Goal: Find specific page/section: Find specific page/section

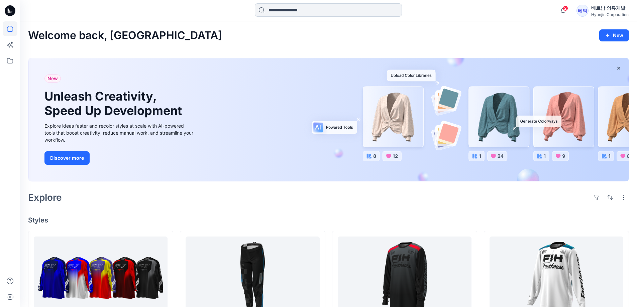
click at [291, 8] on input at bounding box center [328, 9] width 147 height 13
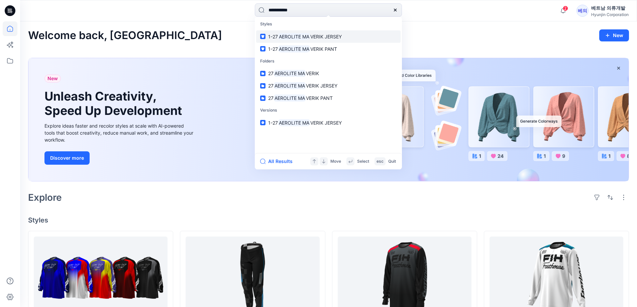
type input "**********"
click at [332, 37] on span "VERIK JERSEY" at bounding box center [325, 37] width 31 height 6
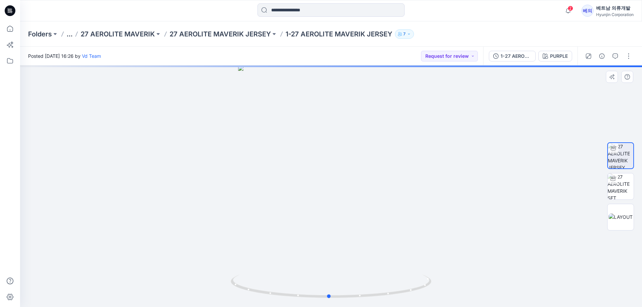
drag, startPoint x: 389, startPoint y: 157, endPoint x: 344, endPoint y: 153, distance: 45.7
click at [345, 153] on div at bounding box center [331, 187] width 622 height 242
drag, startPoint x: 344, startPoint y: 153, endPoint x: 334, endPoint y: 153, distance: 10.4
click at [334, 153] on div at bounding box center [331, 187] width 622 height 242
click at [326, 11] on input at bounding box center [331, 9] width 147 height 13
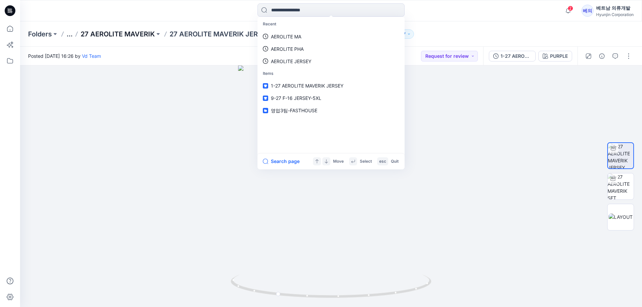
click at [133, 36] on p "27 AEROLITE MAVERIK" at bounding box center [118, 33] width 74 height 9
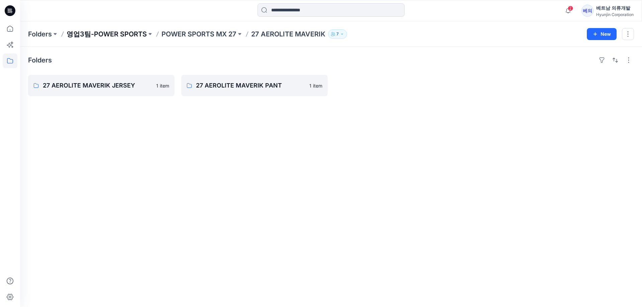
click at [130, 36] on p "영업3팀-POWER SPORTS" at bounding box center [107, 33] width 80 height 9
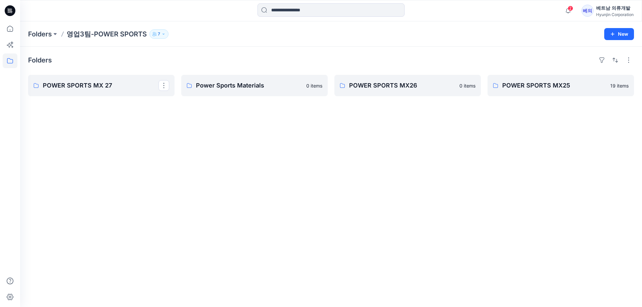
click at [127, 36] on p "영업3팀-POWER SPORTS" at bounding box center [107, 33] width 80 height 9
click at [114, 85] on p "POWER SPORTS MX 27" at bounding box center [101, 85] width 116 height 9
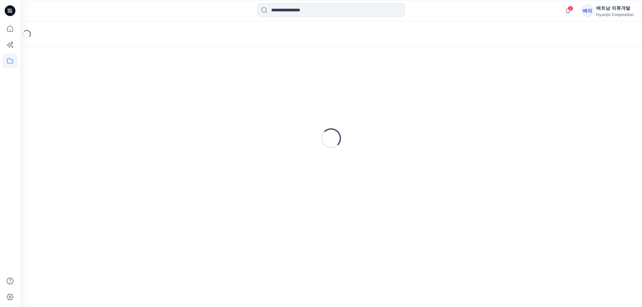
click at [114, 85] on div "Loading..." at bounding box center [331, 138] width 606 height 167
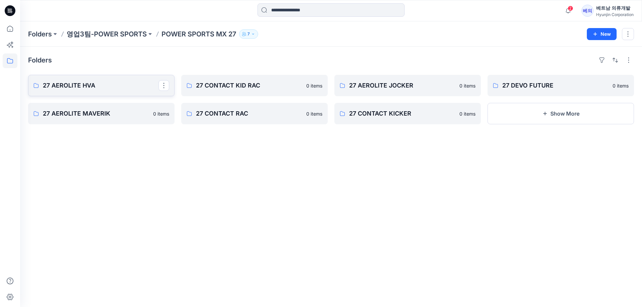
click at [106, 84] on p "27 AEROLITE HVA" at bounding box center [101, 85] width 116 height 9
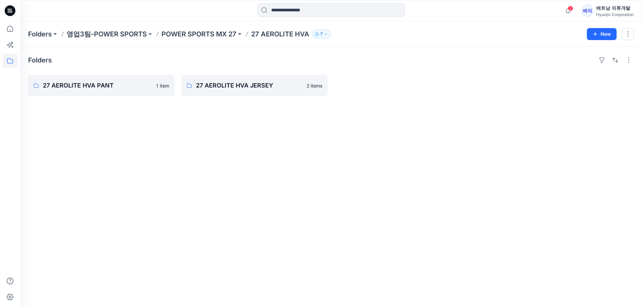
click at [422, 247] on div "Folders 27 AEROLITE HVA PANT 1 item 27 AEROLITE HVA JERSEY 2 items" at bounding box center [331, 177] width 622 height 261
click at [200, 34] on p "POWER SPORTS MX 27" at bounding box center [199, 33] width 75 height 9
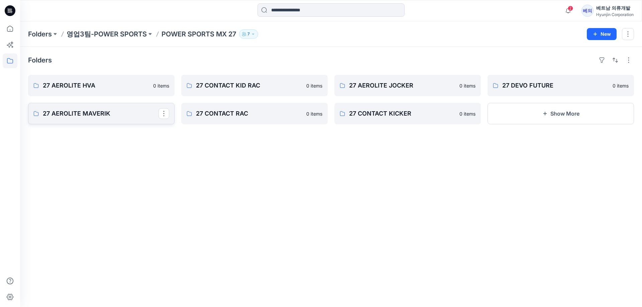
click at [93, 114] on p "27 AEROLITE MAVERIK" at bounding box center [101, 113] width 116 height 9
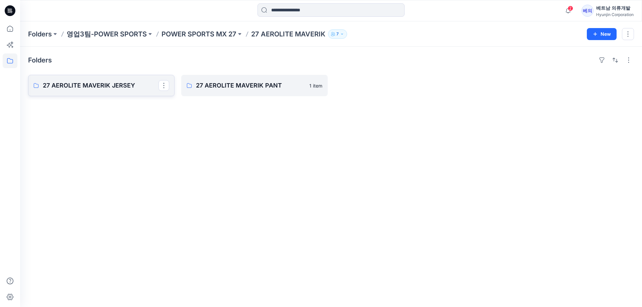
click at [121, 88] on p "27 AEROLITE MAVERIK JERSEY" at bounding box center [101, 85] width 116 height 9
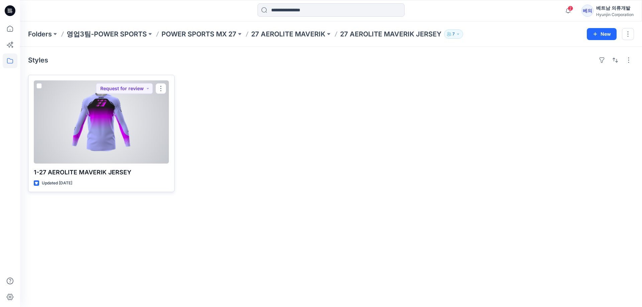
click at [107, 119] on div at bounding box center [101, 122] width 135 height 83
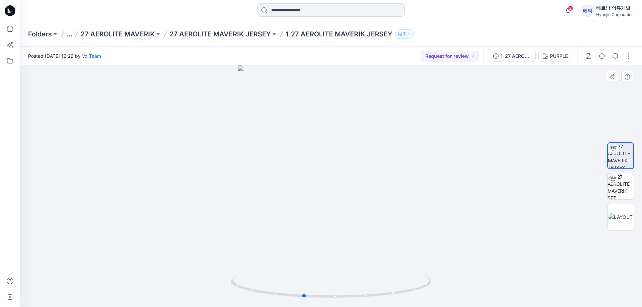
drag, startPoint x: 552, startPoint y: 194, endPoint x: 381, endPoint y: 175, distance: 172.3
click at [284, 175] on div at bounding box center [331, 187] width 622 height 242
click at [640, 171] on div at bounding box center [620, 186] width 43 height 167
click at [624, 184] on img at bounding box center [621, 187] width 26 height 26
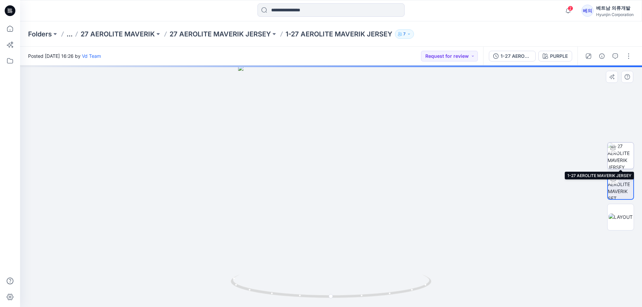
click at [625, 165] on img at bounding box center [621, 156] width 26 height 26
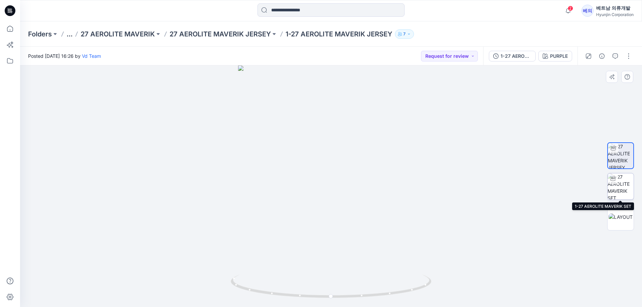
click at [623, 174] on img at bounding box center [621, 187] width 26 height 26
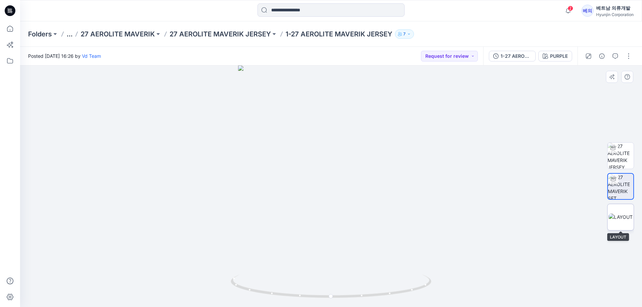
click at [631, 214] on img at bounding box center [621, 217] width 24 height 7
